Goal: Information Seeking & Learning: Understand process/instructions

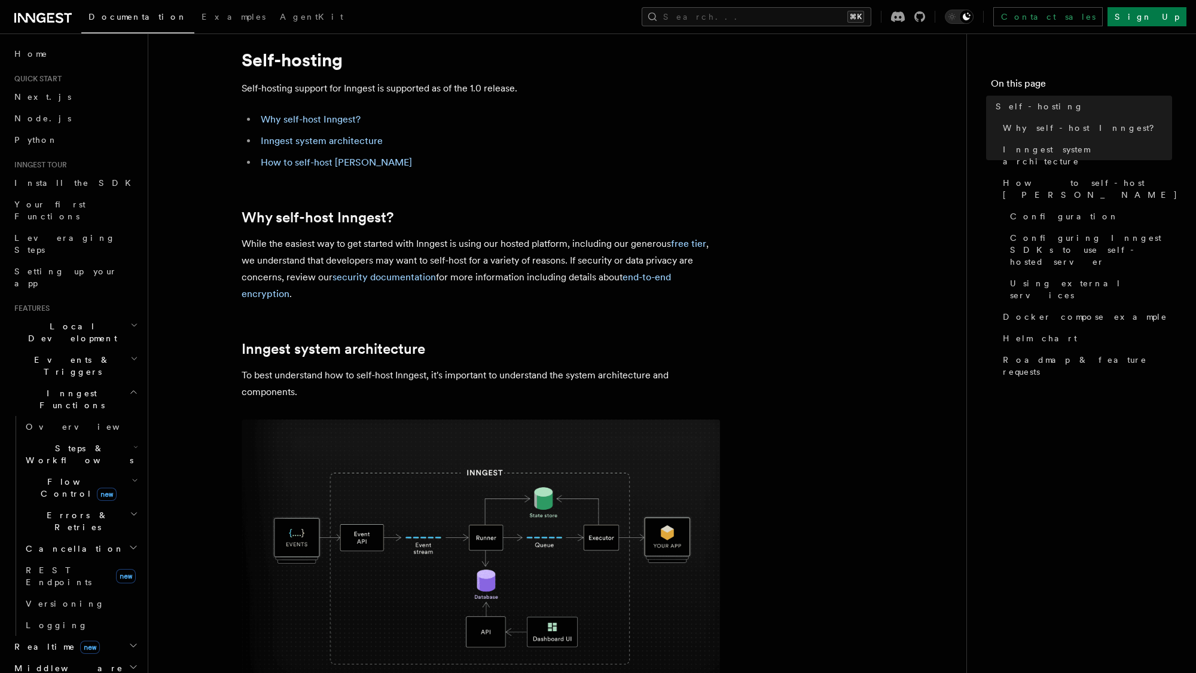
scroll to position [31, 0]
click at [331, 163] on link "How to self-host [PERSON_NAME]" at bounding box center [336, 161] width 151 height 11
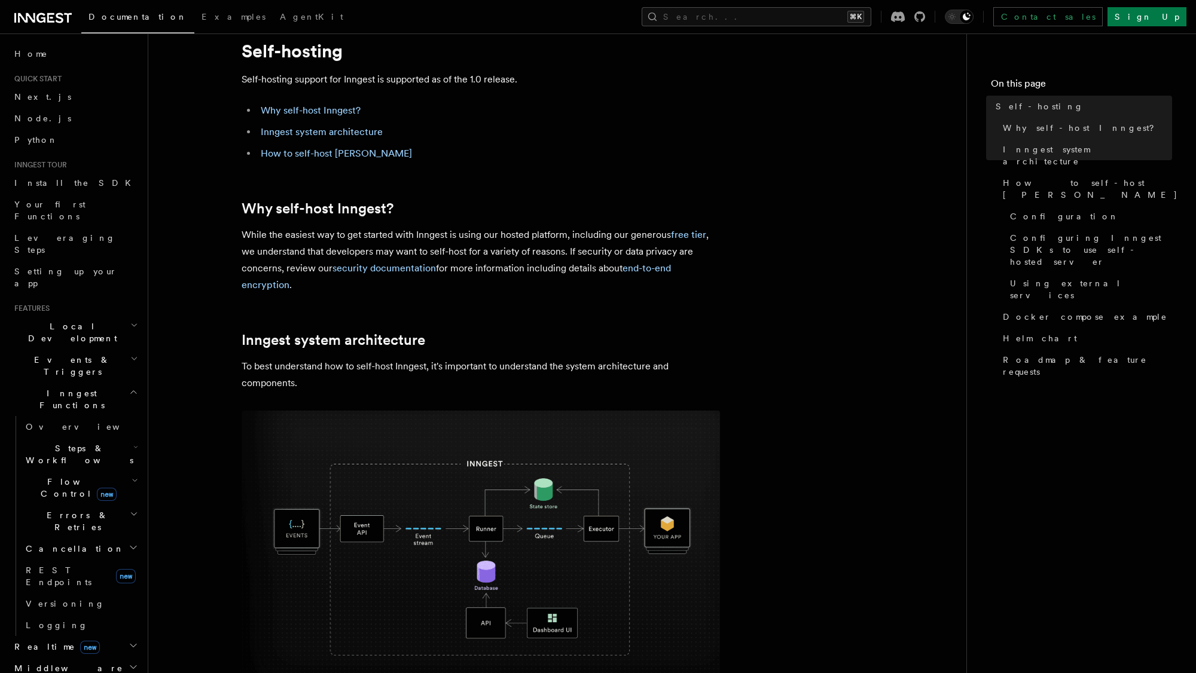
scroll to position [43, 0]
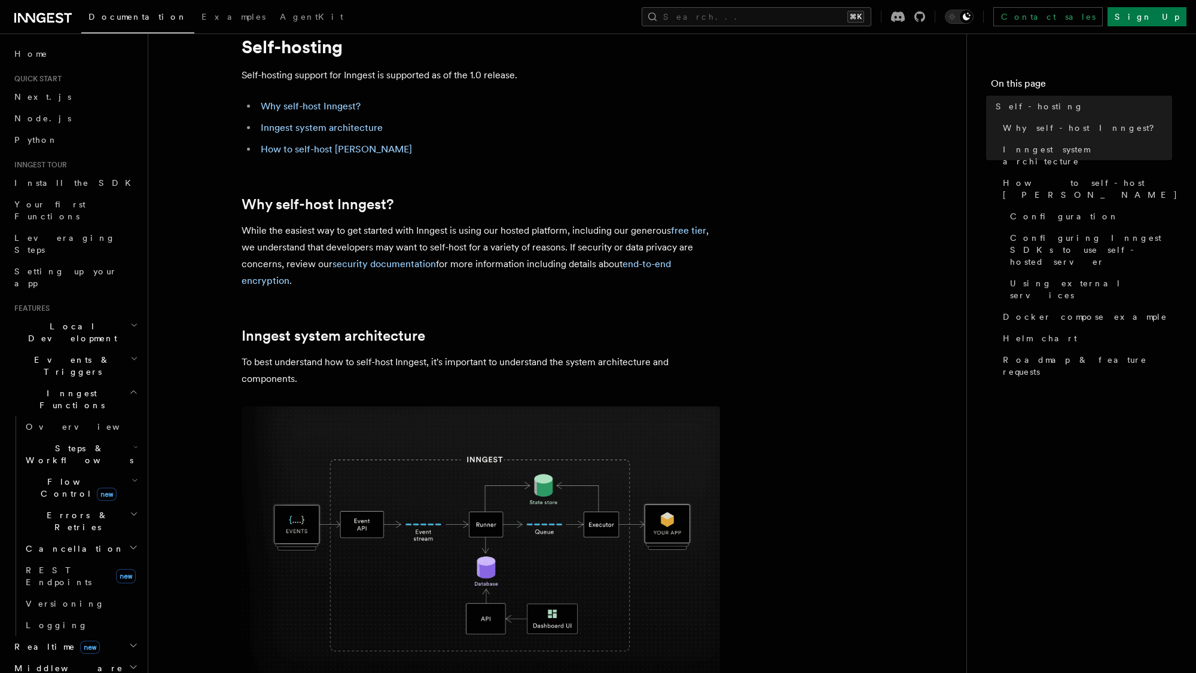
click at [536, 246] on p "While the easiest way to get started with Inngest is using our hosted platform,…" at bounding box center [481, 255] width 478 height 67
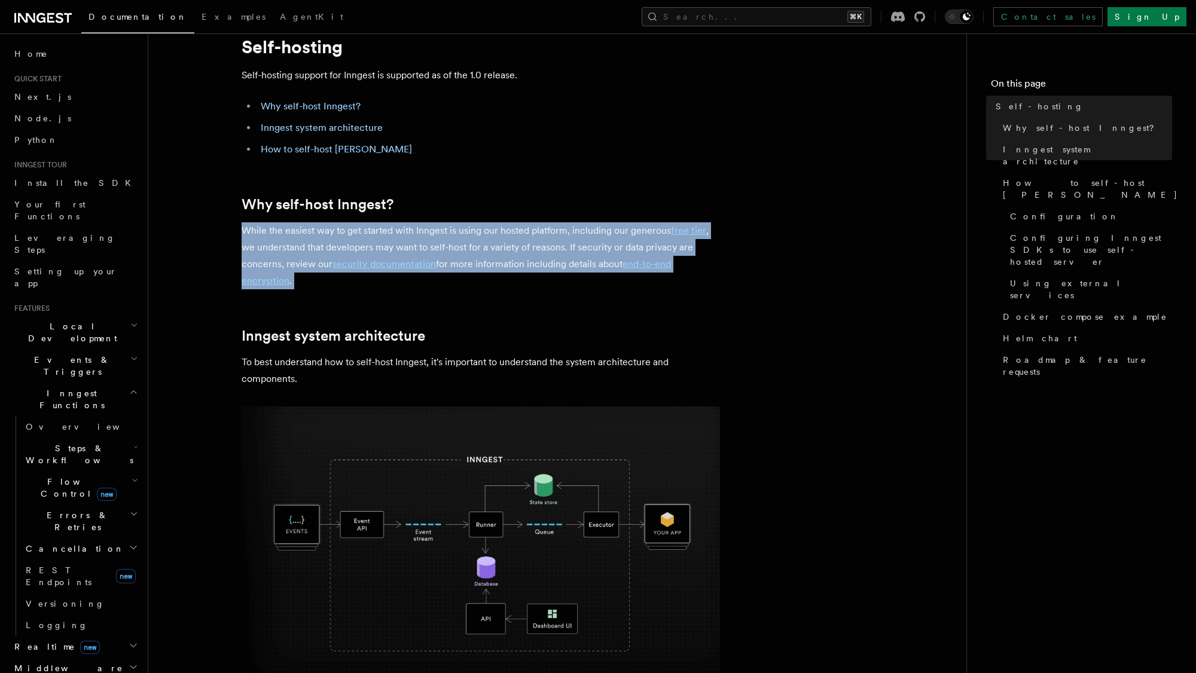
click at [536, 246] on p "While the easiest way to get started with Inngest is using our hosted platform,…" at bounding box center [481, 255] width 478 height 67
click at [555, 236] on p "While the easiest way to get started with Inngest is using our hosted platform,…" at bounding box center [481, 255] width 478 height 67
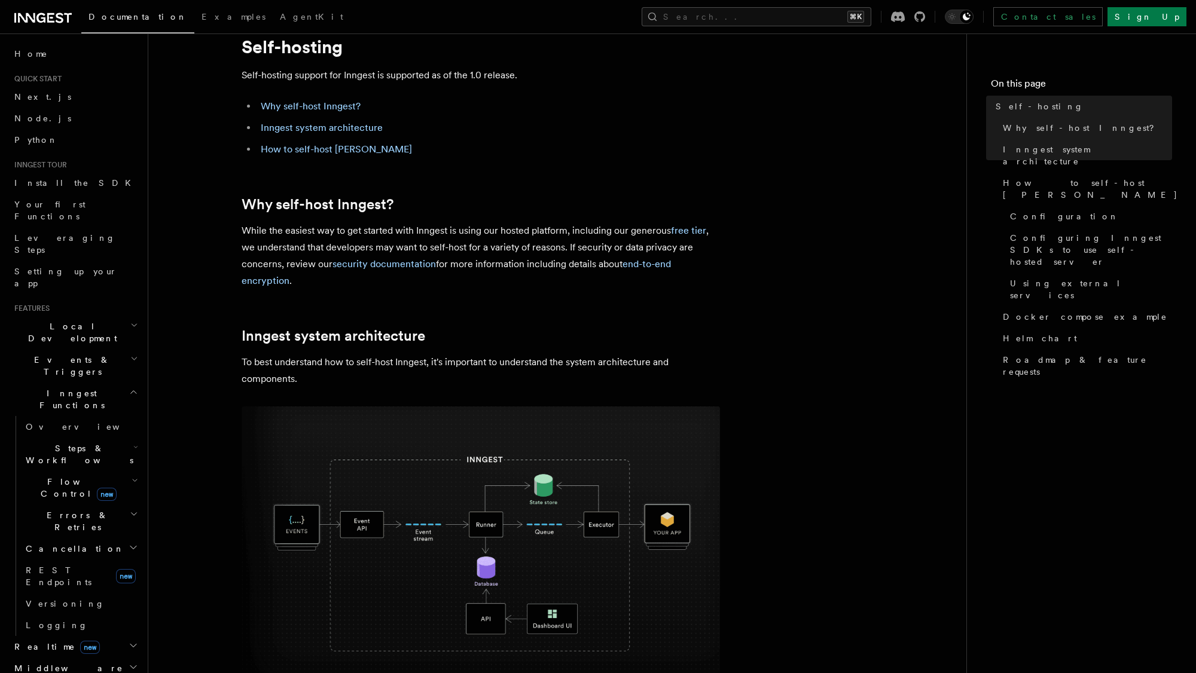
click at [298, 243] on p "While the easiest way to get started with Inngest is using our hosted platform,…" at bounding box center [481, 255] width 478 height 67
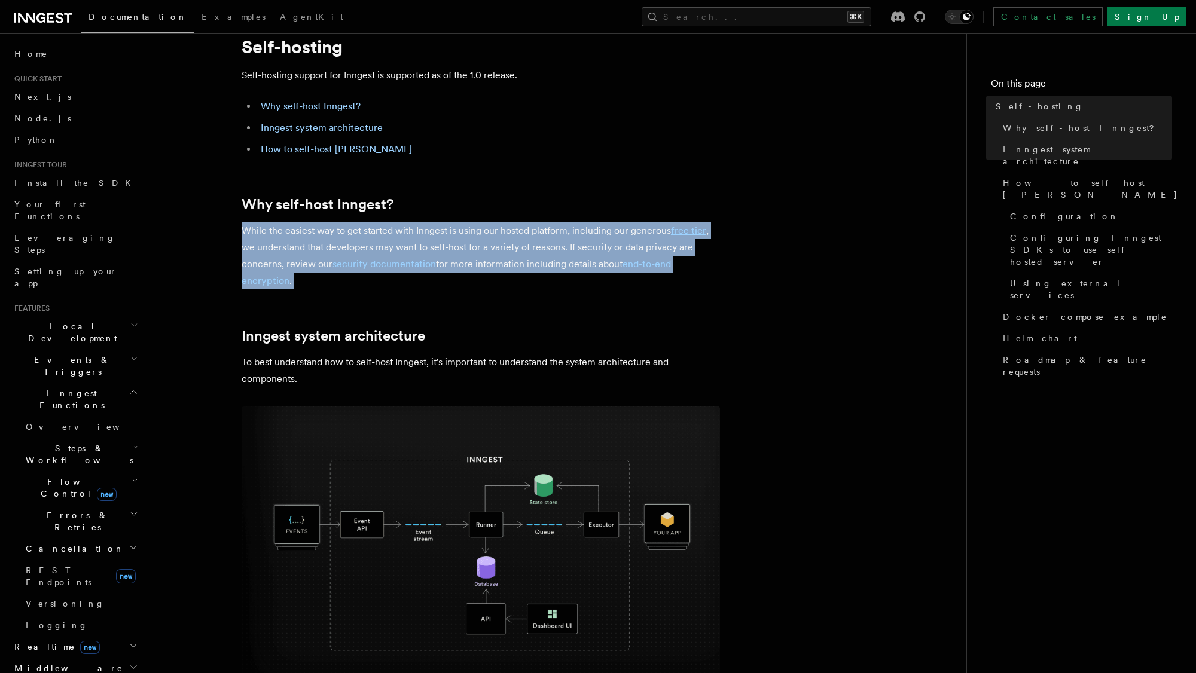
click at [298, 243] on p "While the easiest way to get started with Inngest is using our hosted platform,…" at bounding box center [481, 255] width 478 height 67
click at [511, 234] on p "While the easiest way to get started with Inngest is using our hosted platform,…" at bounding box center [481, 255] width 478 height 67
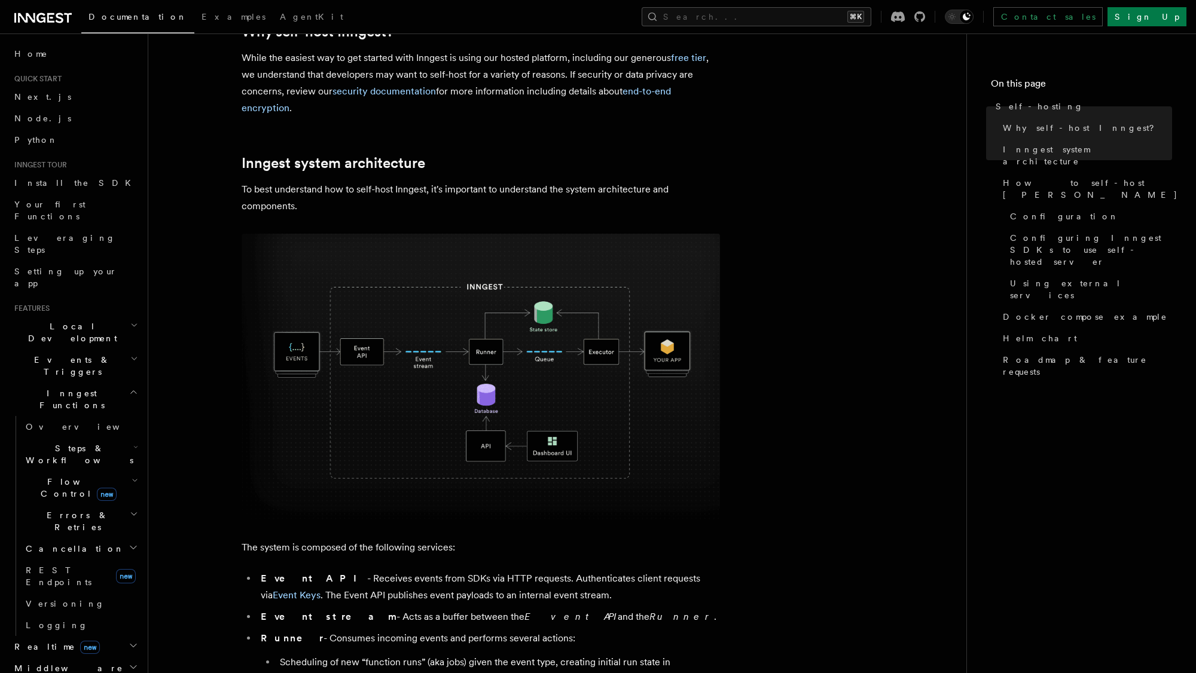
scroll to position [218, 0]
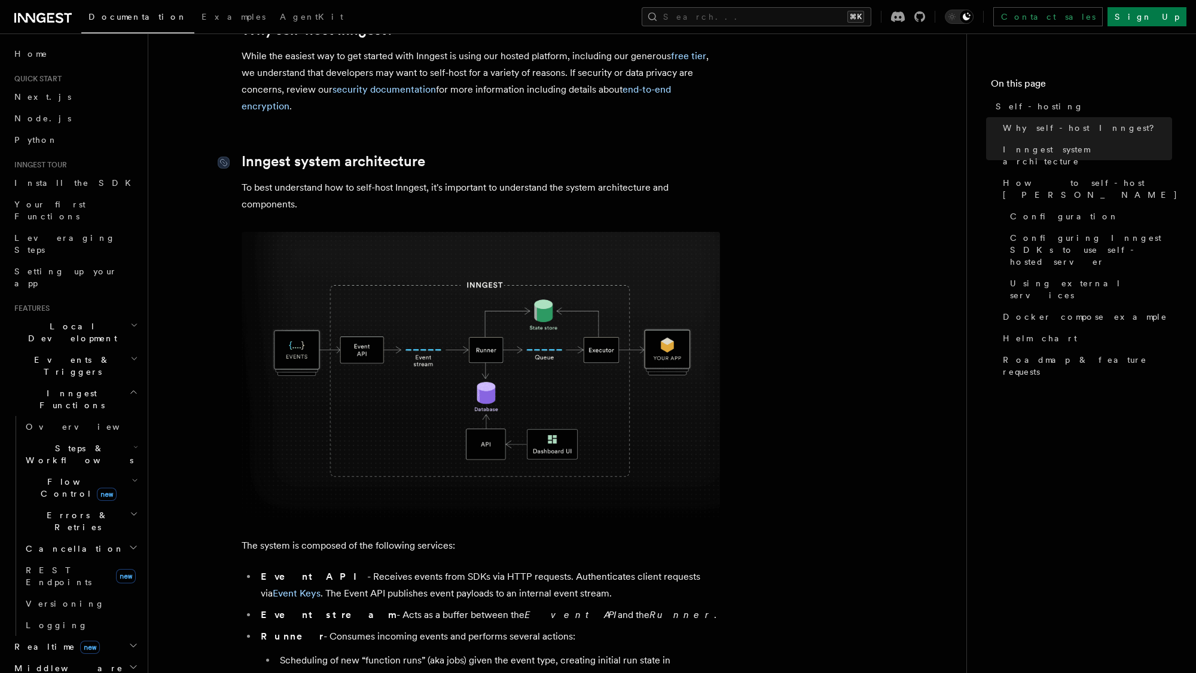
click at [327, 160] on link "Inngest system architecture" at bounding box center [334, 161] width 184 height 17
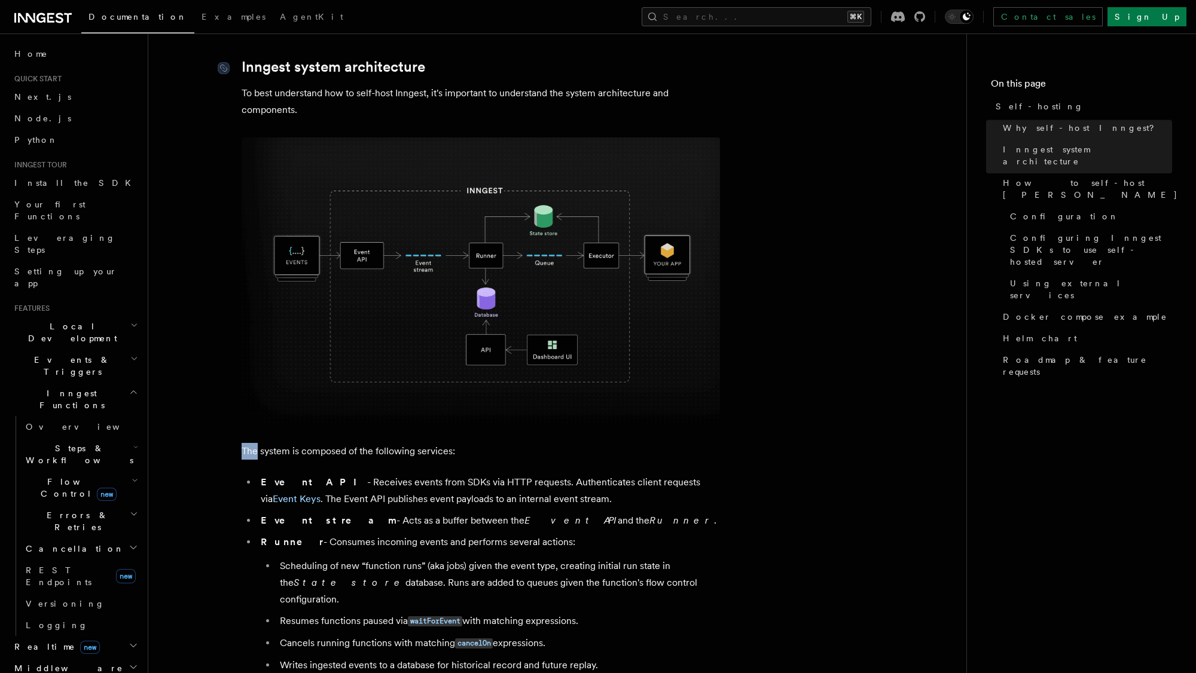
scroll to position [313, 0]
click at [326, 98] on p "To best understand how to self-host Inngest, it's important to understand the s…" at bounding box center [481, 100] width 478 height 33
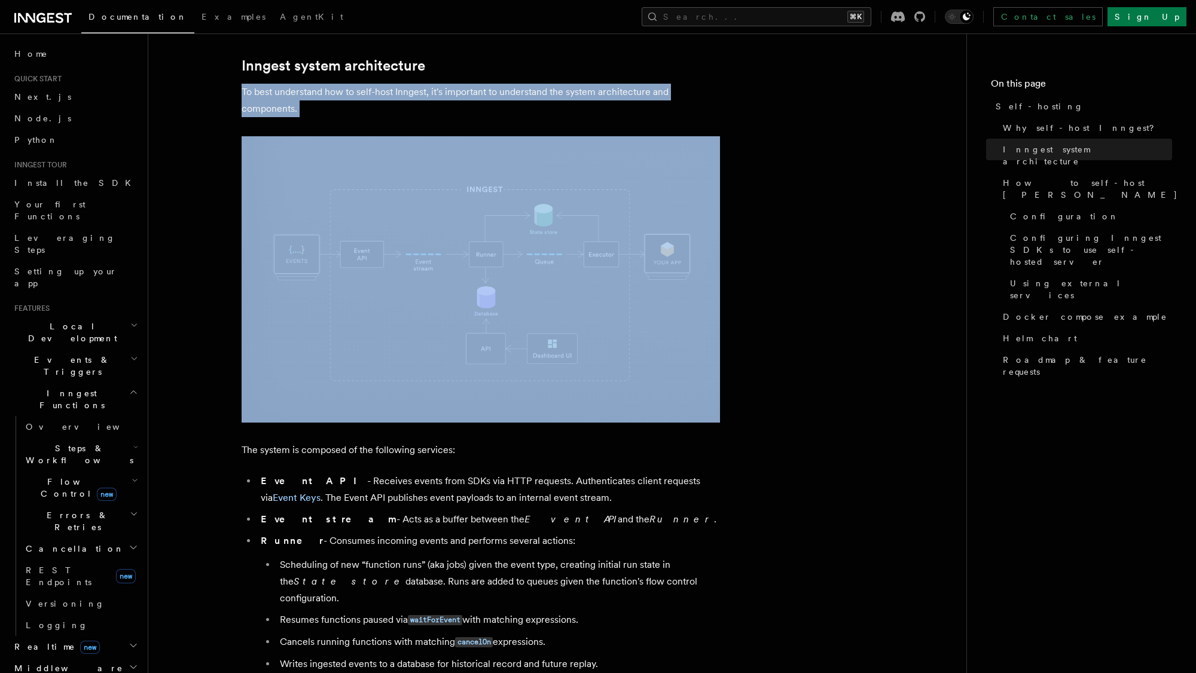
click at [326, 98] on p "To best understand how to self-host Inngest, it's important to understand the s…" at bounding box center [481, 100] width 478 height 33
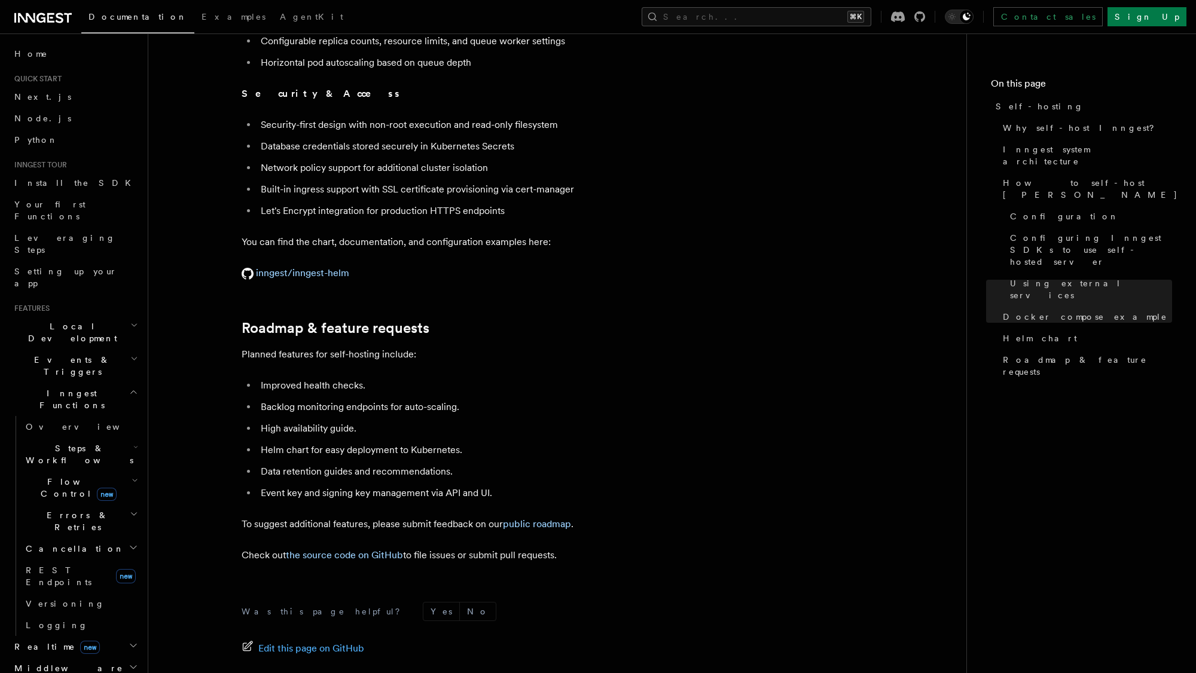
scroll to position [4463, 0]
